Goal: Check status: Check status

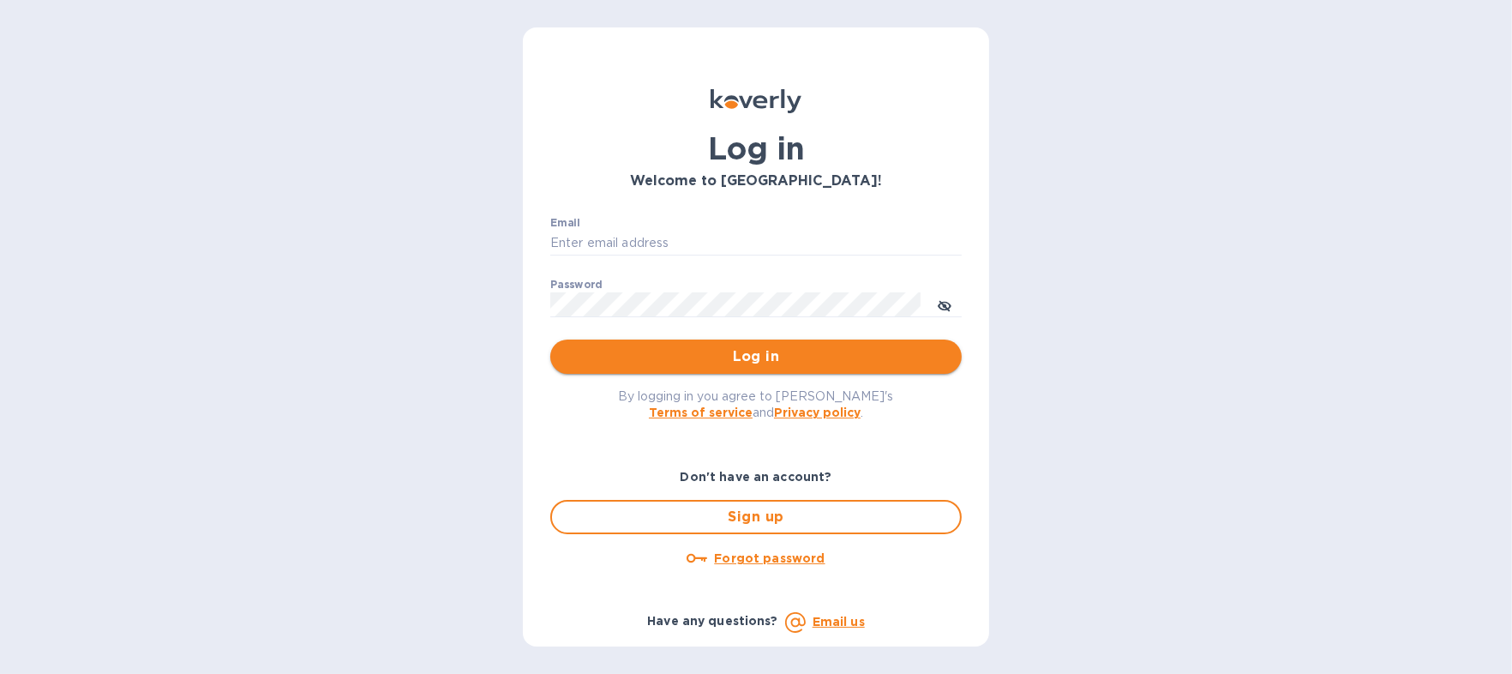
type input "[EMAIL_ADDRESS][DOMAIN_NAME]"
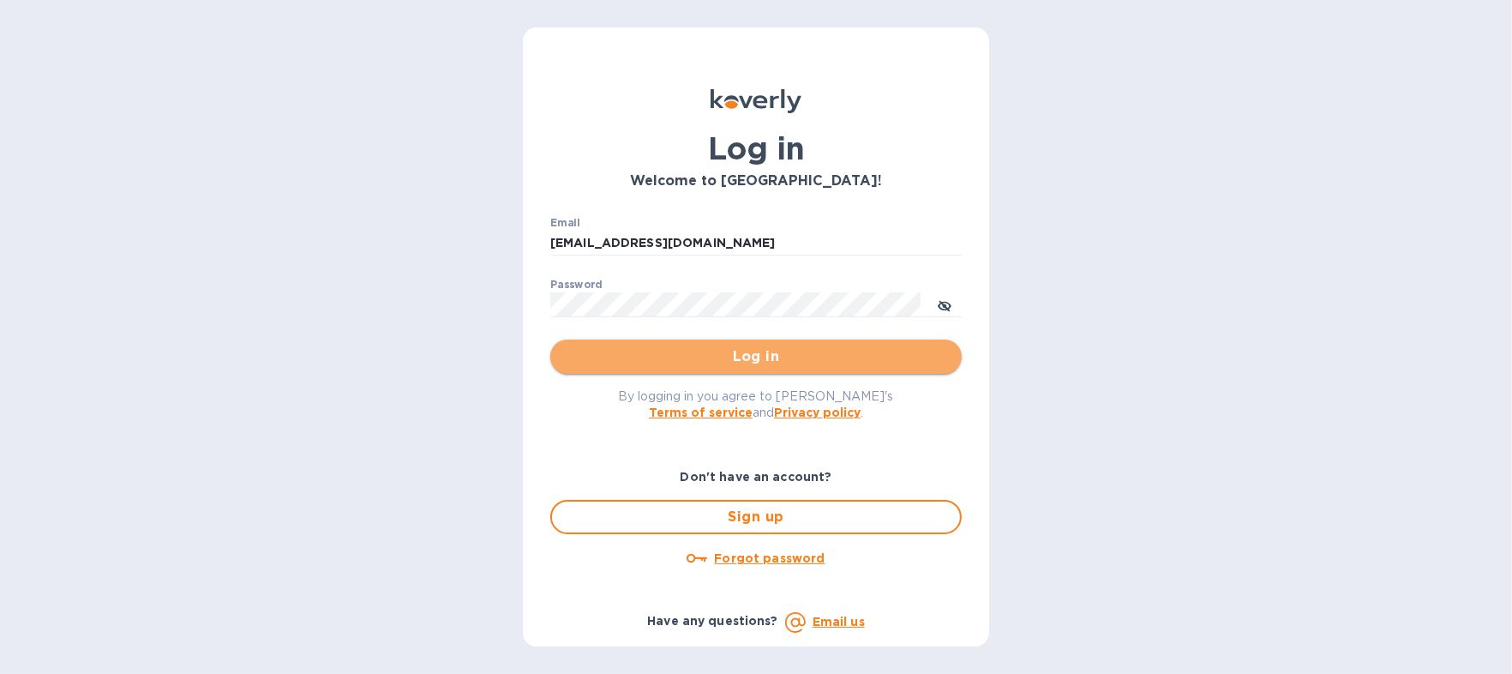
click at [780, 360] on span "Log in" at bounding box center [756, 356] width 384 height 21
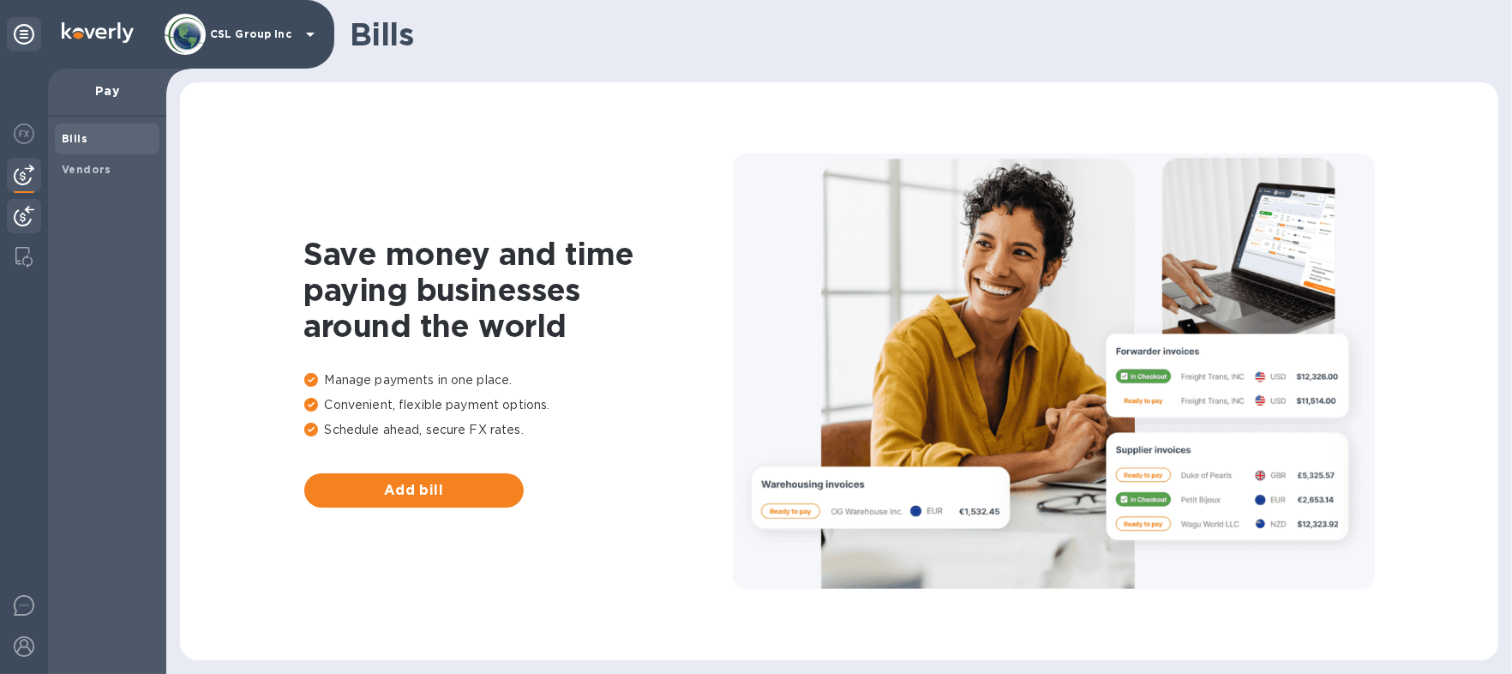
click at [26, 212] on img at bounding box center [24, 216] width 21 height 21
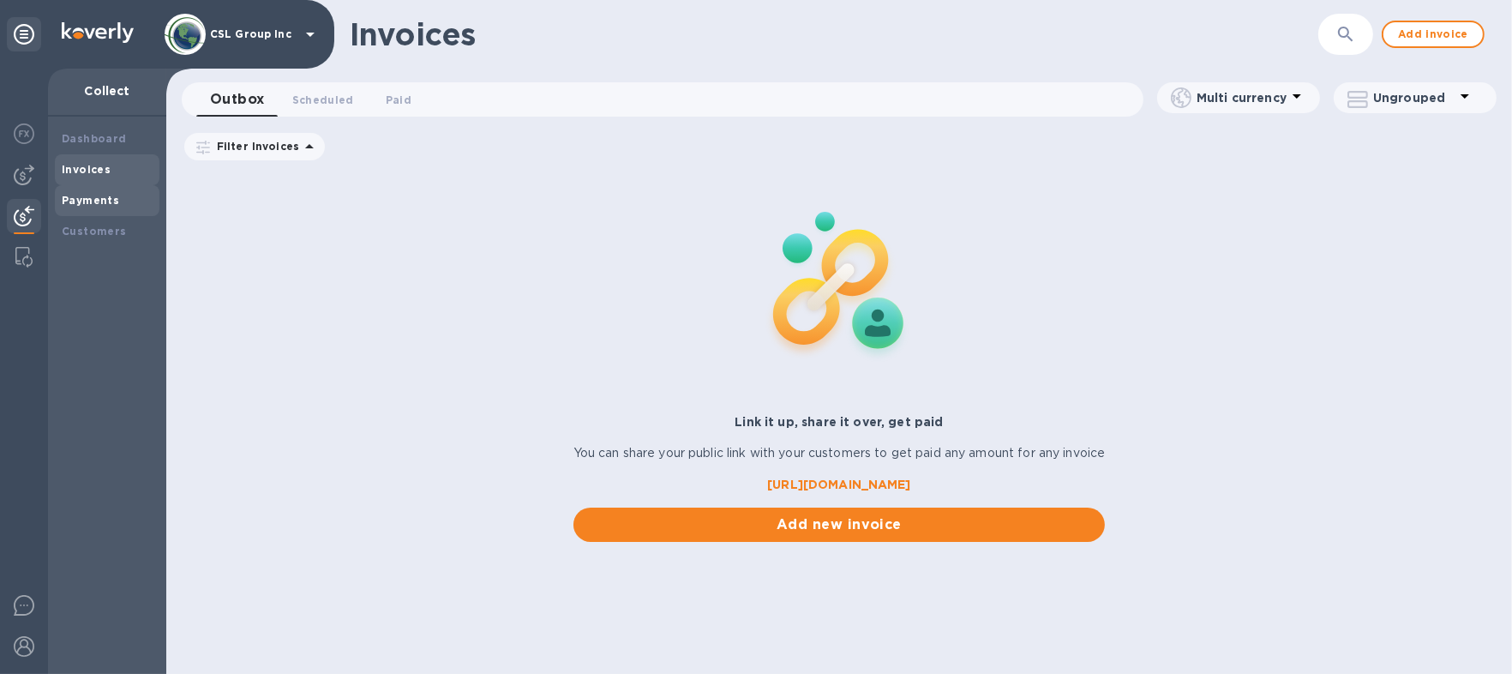
click at [113, 195] on b "Payments" at bounding box center [90, 200] width 57 height 13
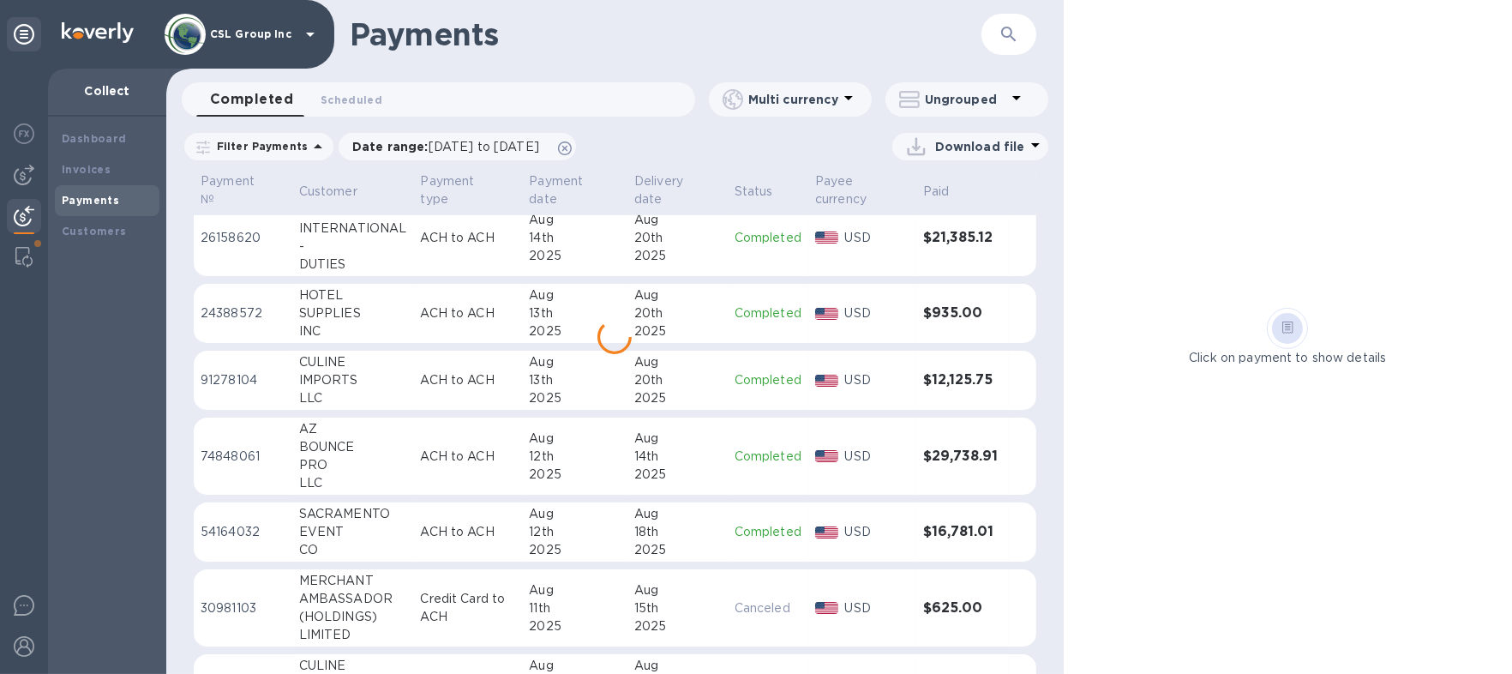
scroll to position [1120, 0]
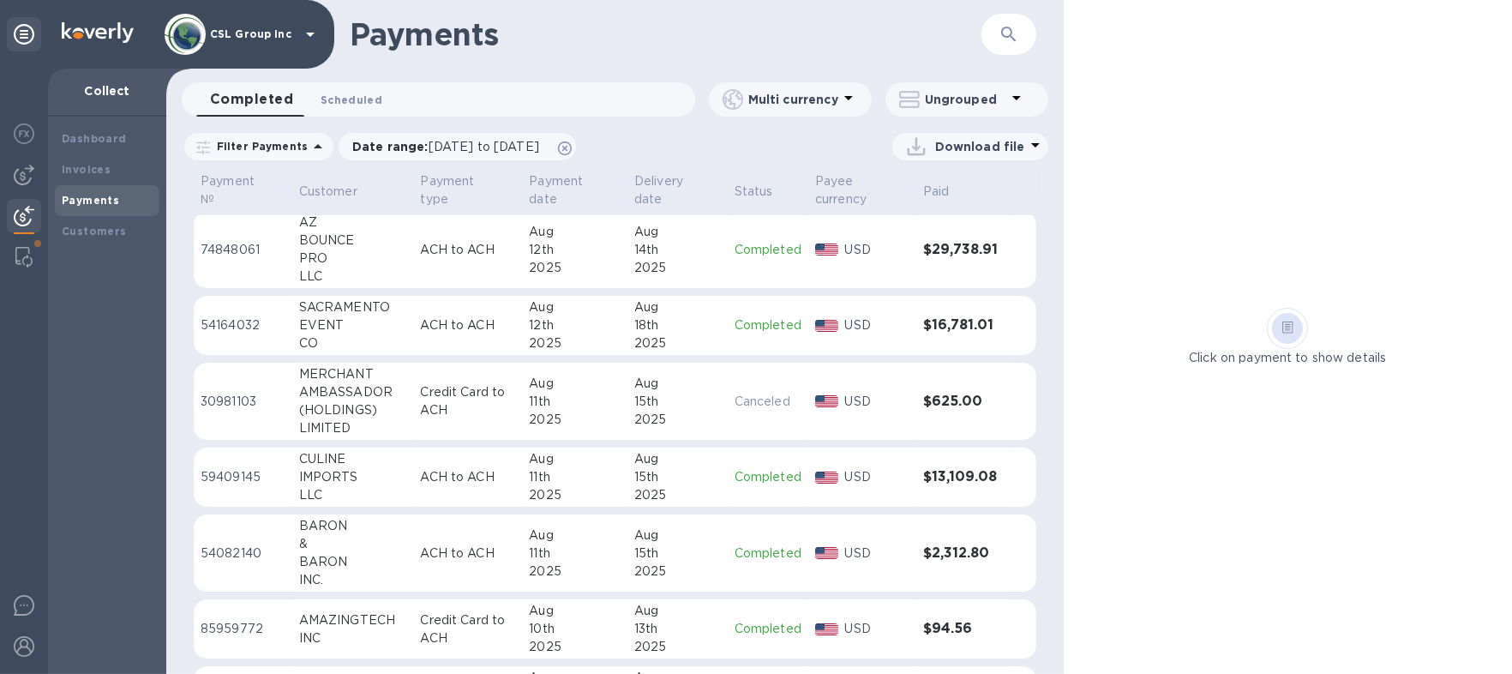
click at [357, 110] on button "Scheduled 0" at bounding box center [351, 99] width 89 height 34
